Goal: Check status

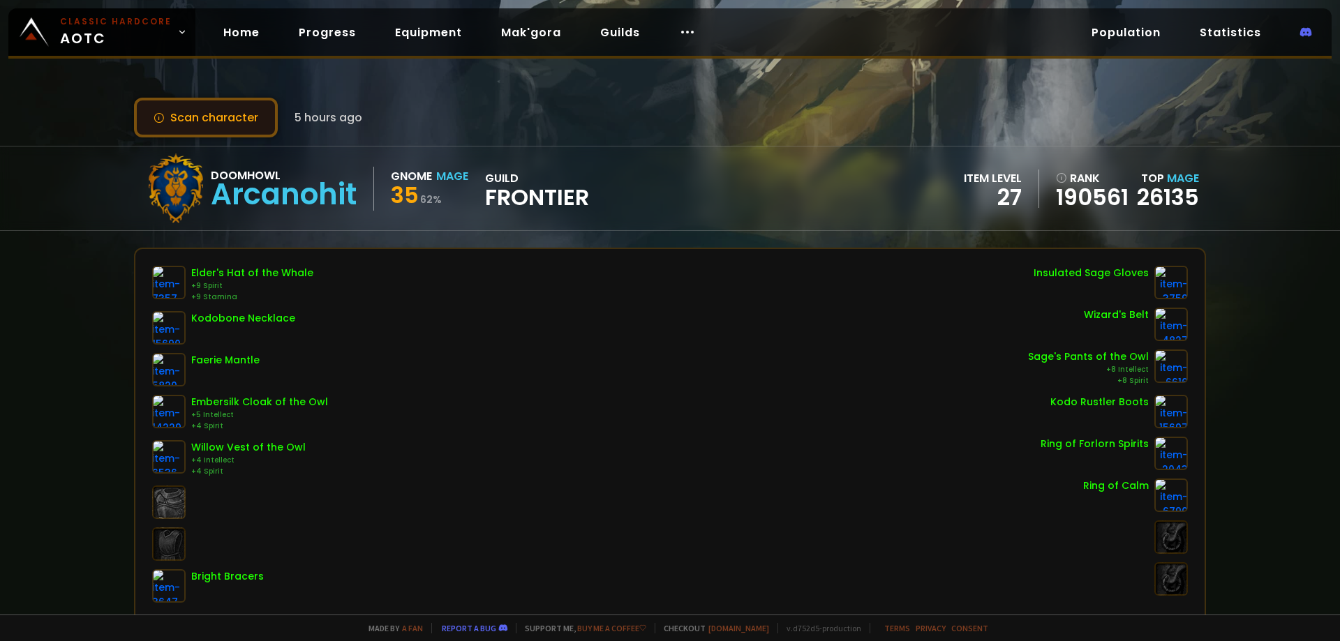
click at [253, 108] on button "Scan character" at bounding box center [206, 118] width 144 height 40
